Goal: Transaction & Acquisition: Purchase product/service

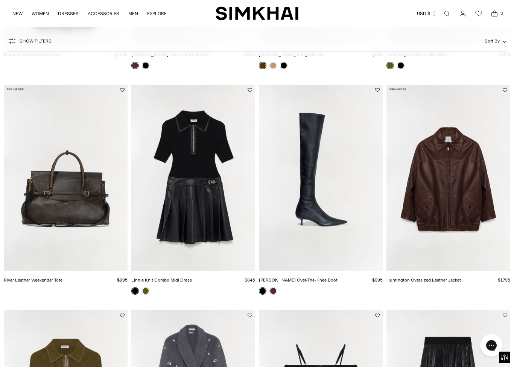
scroll to position [246, 0]
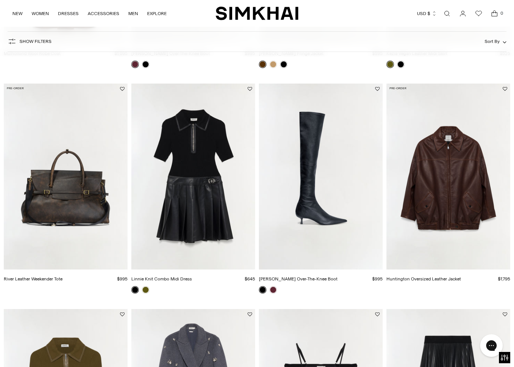
click at [179, 227] on img "Linnie Knit Combo Midi Dress" at bounding box center [193, 176] width 124 height 186
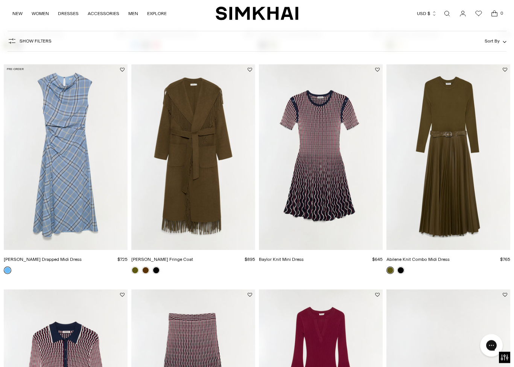
scroll to position [941, 0]
click at [52, 229] on img "Burke Drapped Midi Dress" at bounding box center [66, 157] width 124 height 186
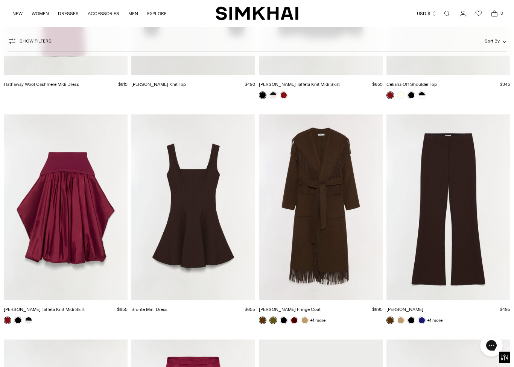
scroll to position [1791, 0]
click at [457, 253] on img "Kenna Trouser" at bounding box center [448, 207] width 124 height 186
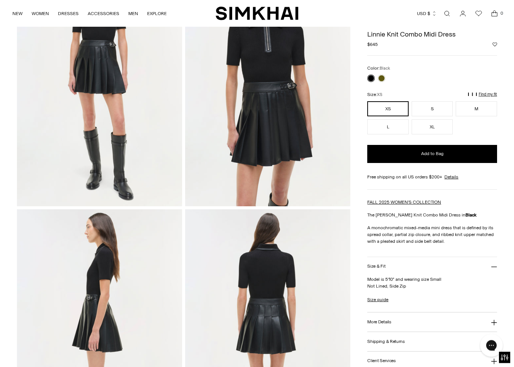
scroll to position [88, 0]
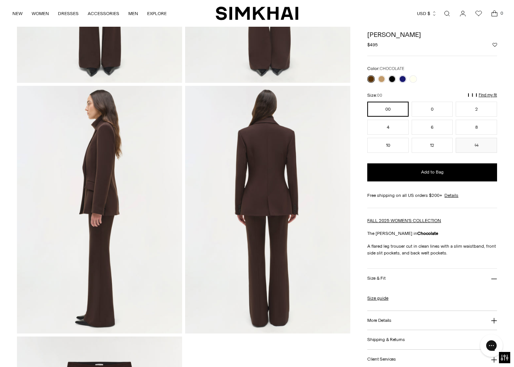
scroll to position [470, 0]
click at [381, 81] on link at bounding box center [382, 79] width 8 height 8
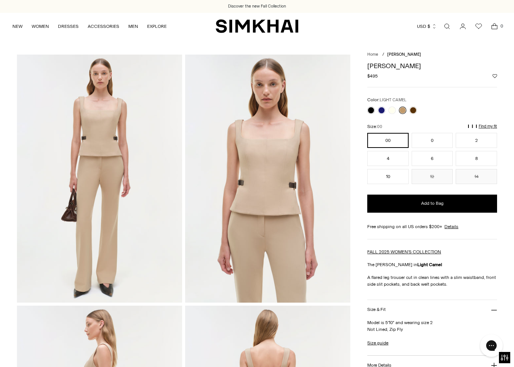
click at [383, 113] on link at bounding box center [382, 110] width 8 height 8
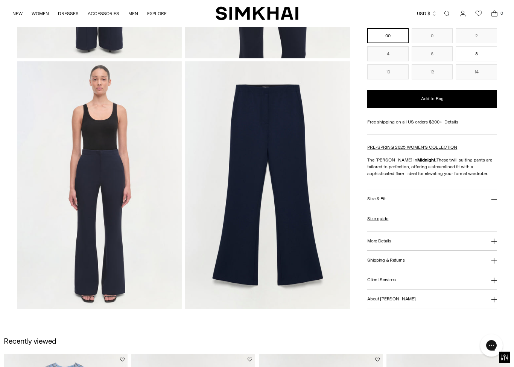
scroll to position [495, 0]
click at [383, 242] on h3 "More Details" at bounding box center [379, 240] width 24 height 5
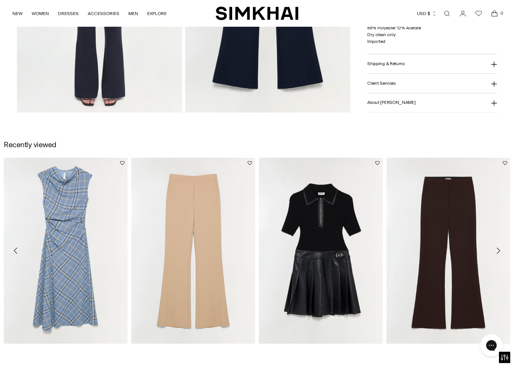
scroll to position [649, 0]
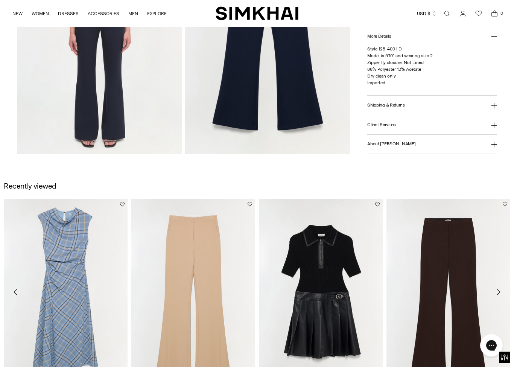
click at [489, 148] on button "About [PERSON_NAME]" at bounding box center [432, 144] width 130 height 19
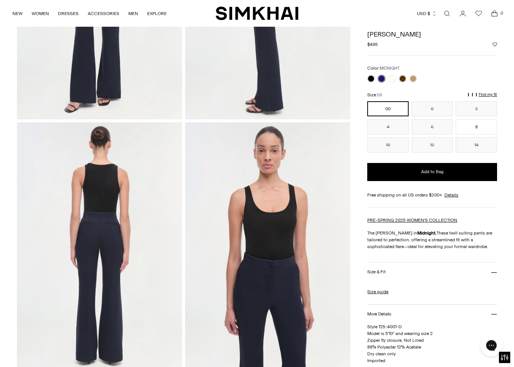
scroll to position [182, 0]
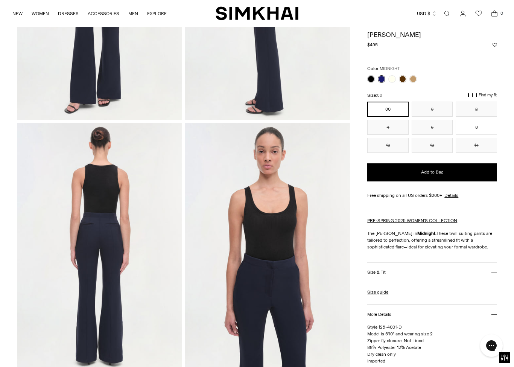
click at [370, 78] on link at bounding box center [371, 79] width 8 height 8
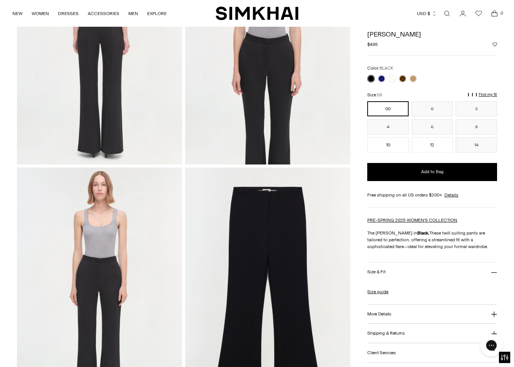
scroll to position [363, 0]
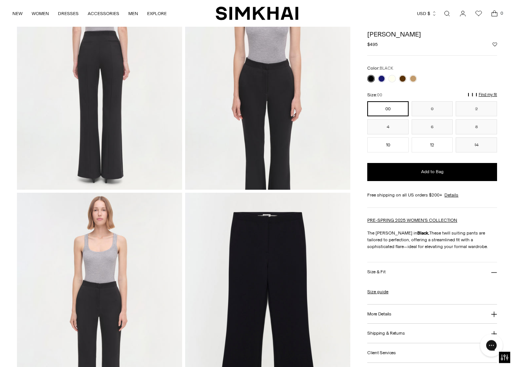
click at [413, 80] on link at bounding box center [413, 79] width 8 height 8
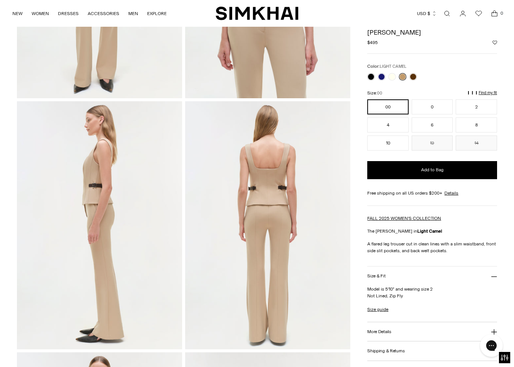
scroll to position [194, 0]
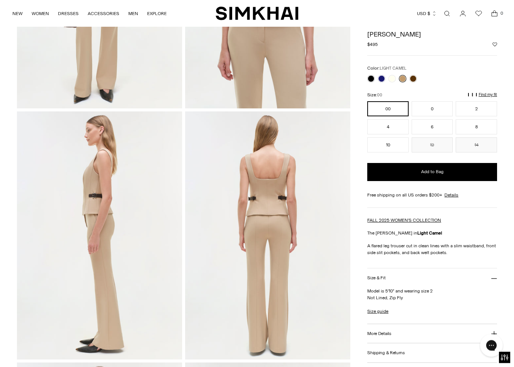
click at [290, 264] on img at bounding box center [267, 236] width 165 height 248
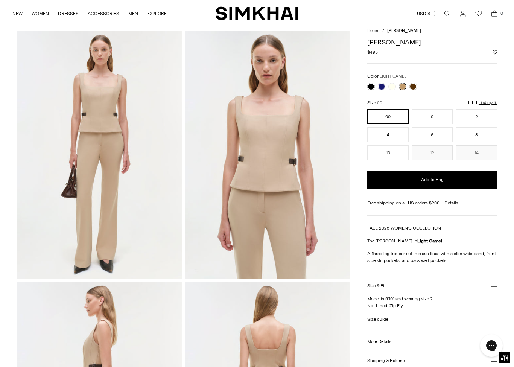
scroll to position [0, 0]
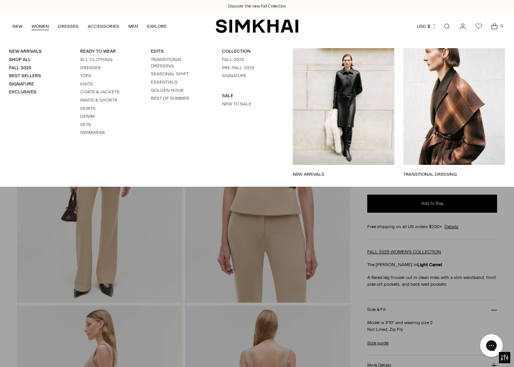
click at [169, 76] on link "SEASONAL SHIFT" at bounding box center [170, 73] width 38 height 5
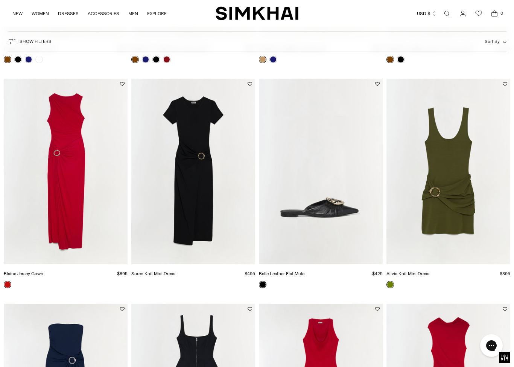
scroll to position [514, 0]
